Goal: Task Accomplishment & Management: Manage account settings

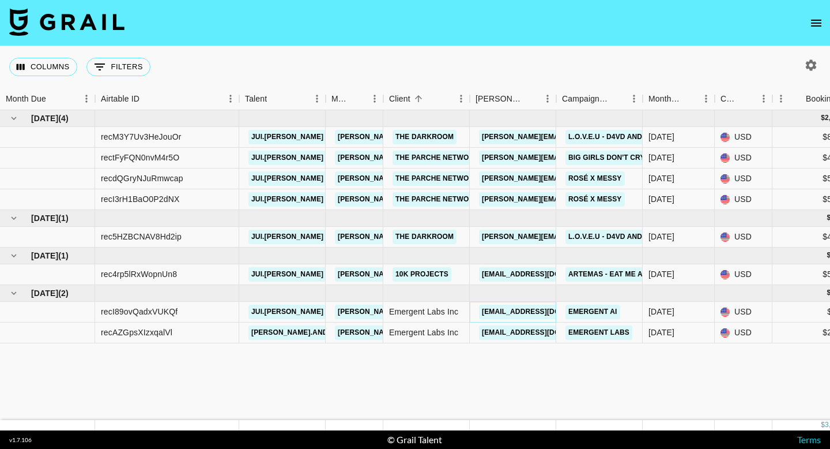
click at [508, 312] on link "[EMAIL_ADDRESS][DOMAIN_NAME]" at bounding box center [543, 311] width 129 height 14
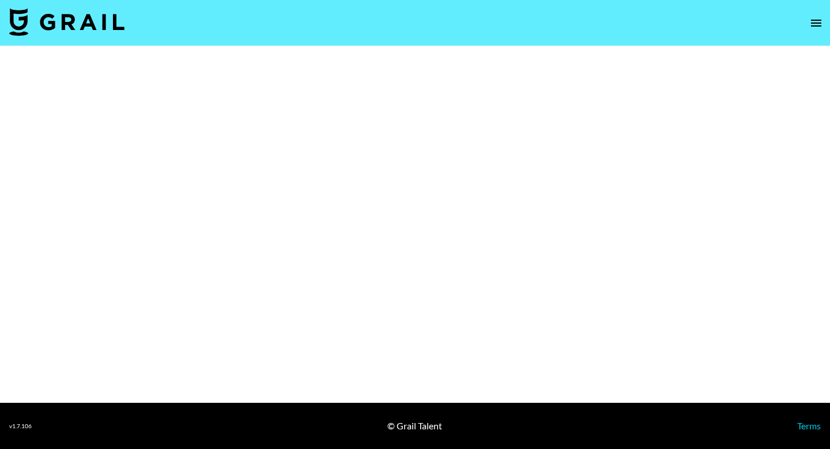
select select "Brand"
